Goal: Navigation & Orientation: Find specific page/section

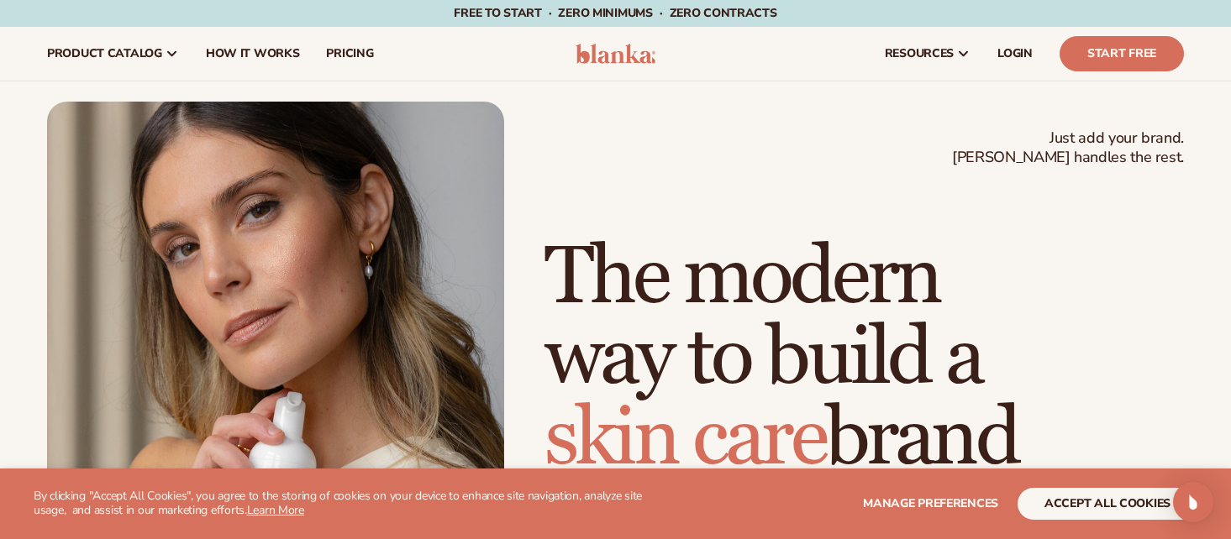
click at [1017, 507] on button "accept all cookies" at bounding box center [1107, 504] width 180 height 32
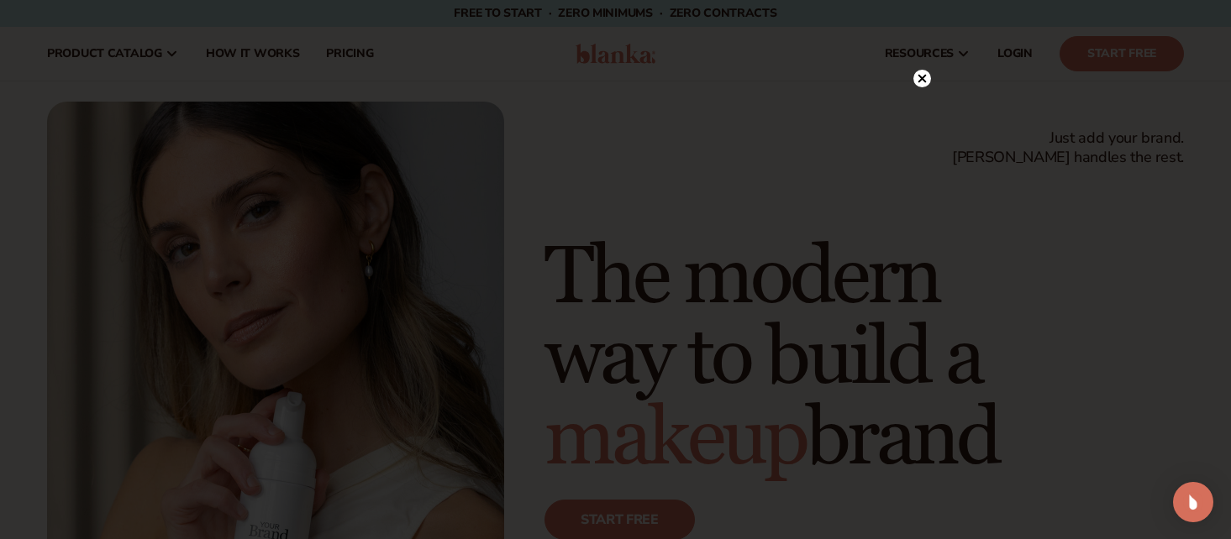
click at [919, 76] on icon at bounding box center [921, 78] width 8 height 8
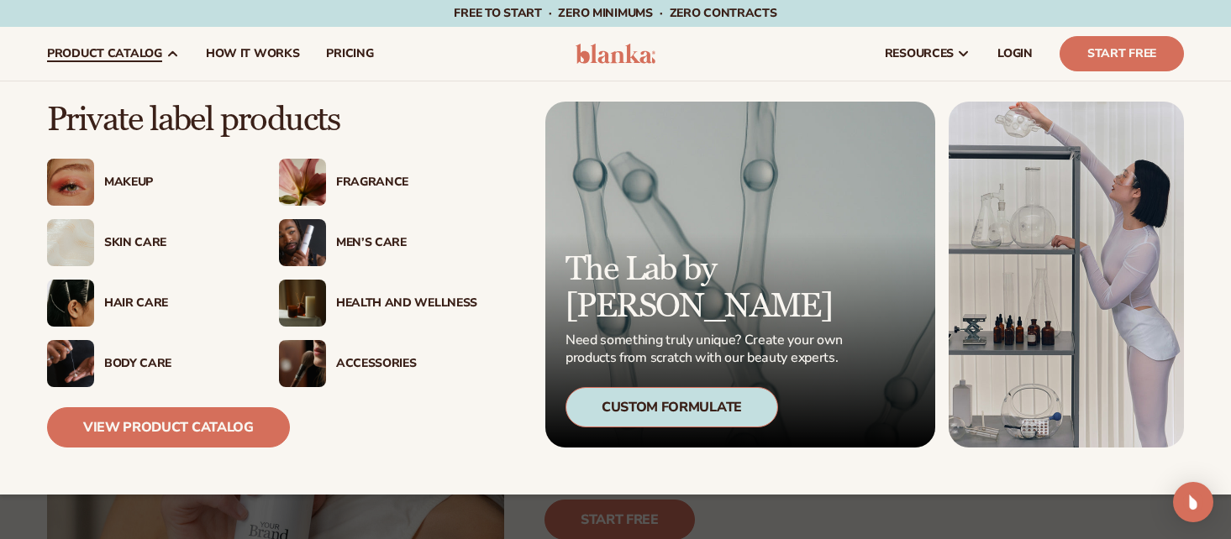
click at [124, 361] on div "Body Care" at bounding box center [174, 364] width 141 height 14
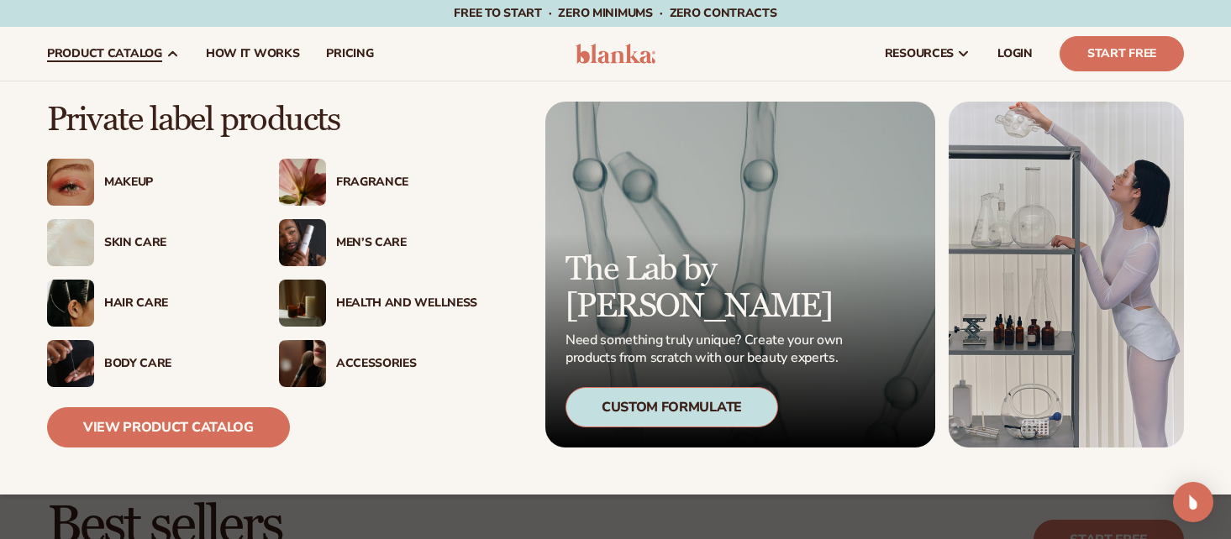
click at [81, 357] on img at bounding box center [70, 363] width 47 height 47
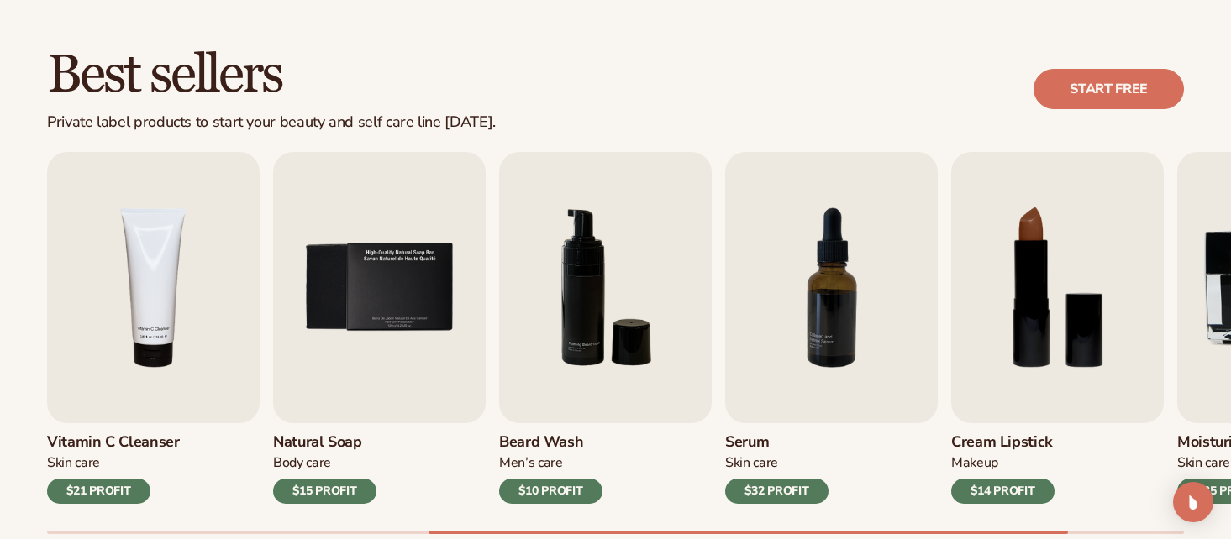
scroll to position [455, 0]
